Goal: Navigation & Orientation: Find specific page/section

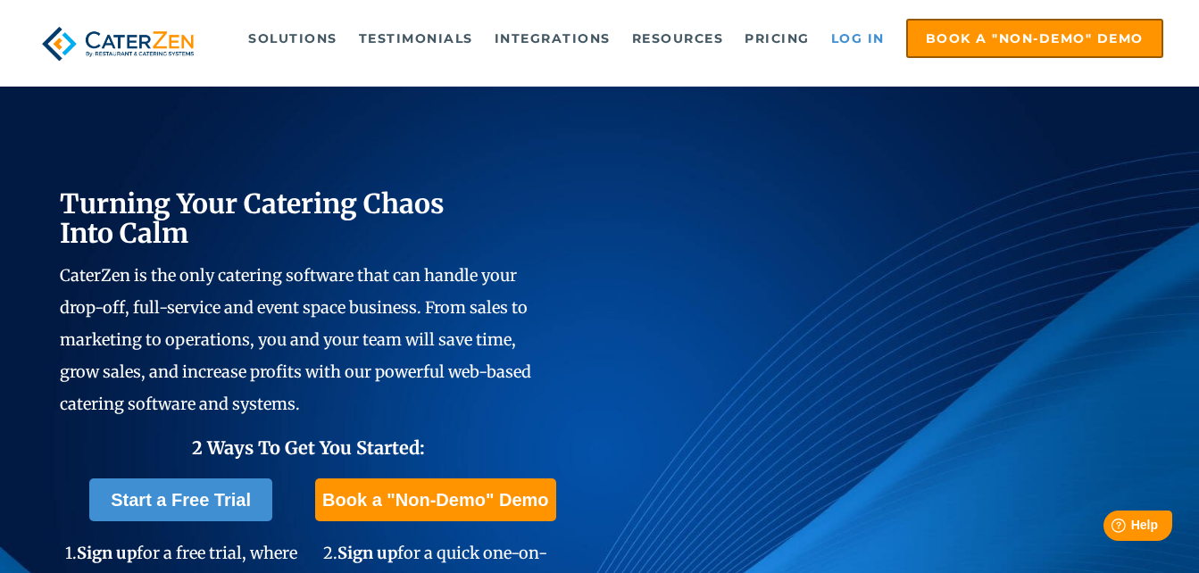
click at [862, 42] on link "Log in" at bounding box center [857, 39] width 71 height 36
click at [851, 35] on link "Log in" at bounding box center [857, 39] width 71 height 36
click at [860, 44] on link "Log in" at bounding box center [857, 39] width 71 height 36
click at [467, 397] on p "CaterZen is the only catering software that can handle your drop-off, full-serv…" at bounding box center [308, 339] width 496 height 161
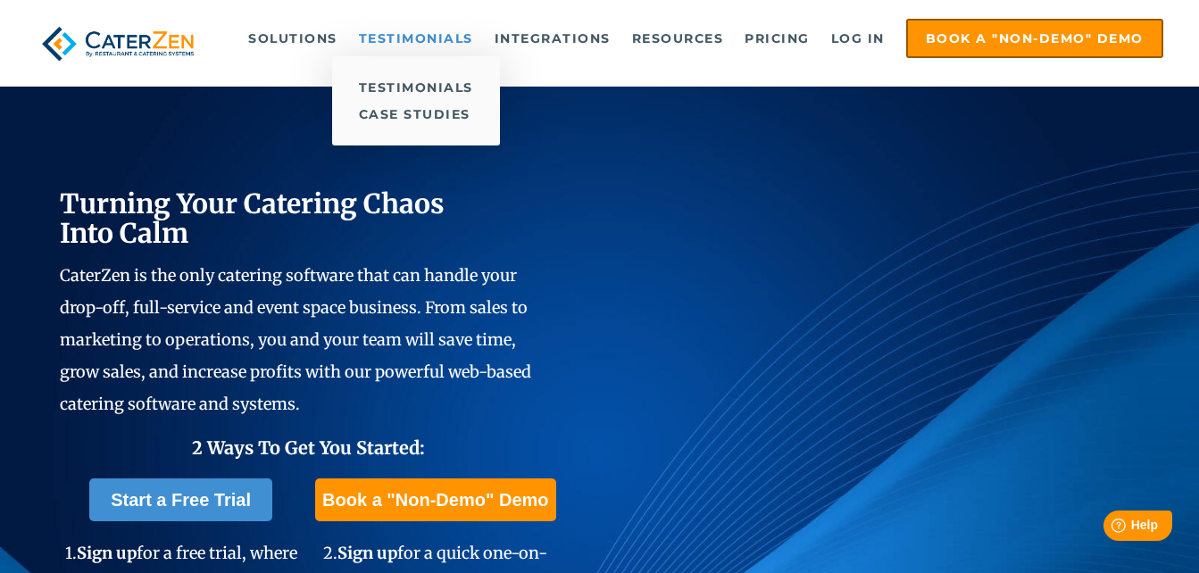
click at [474, 50] on link "Testimonials" at bounding box center [416, 39] width 132 height 36
